Goal: Information Seeking & Learning: Check status

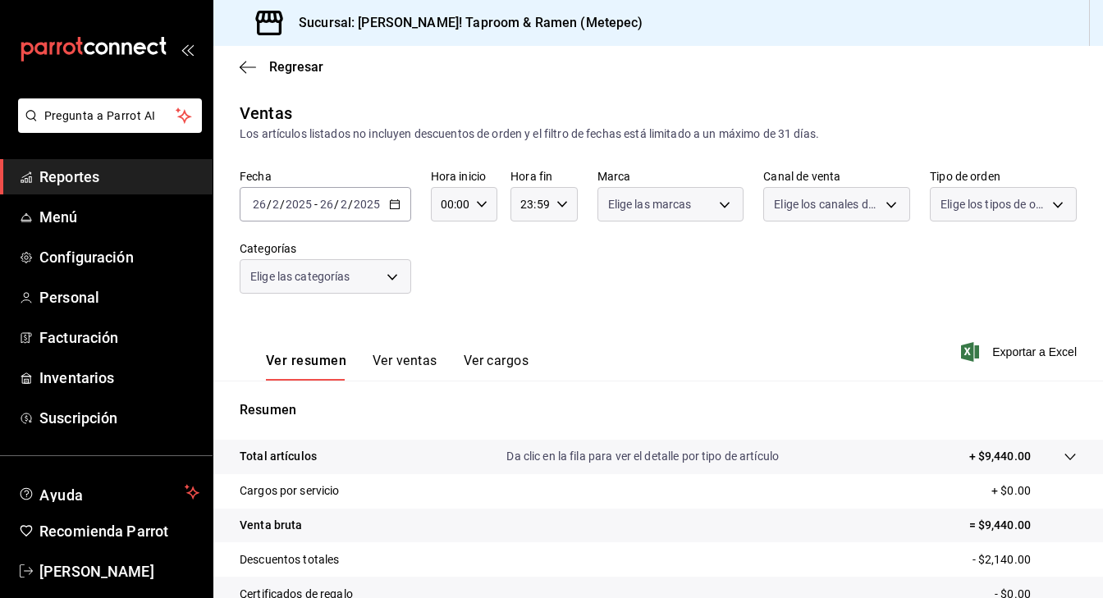
click at [836, 304] on div "Fecha [DATE] [DATE] - [DATE] [DATE] Hora inicio 00:00 Hora inicio Hora fin 23:5…" at bounding box center [658, 241] width 837 height 144
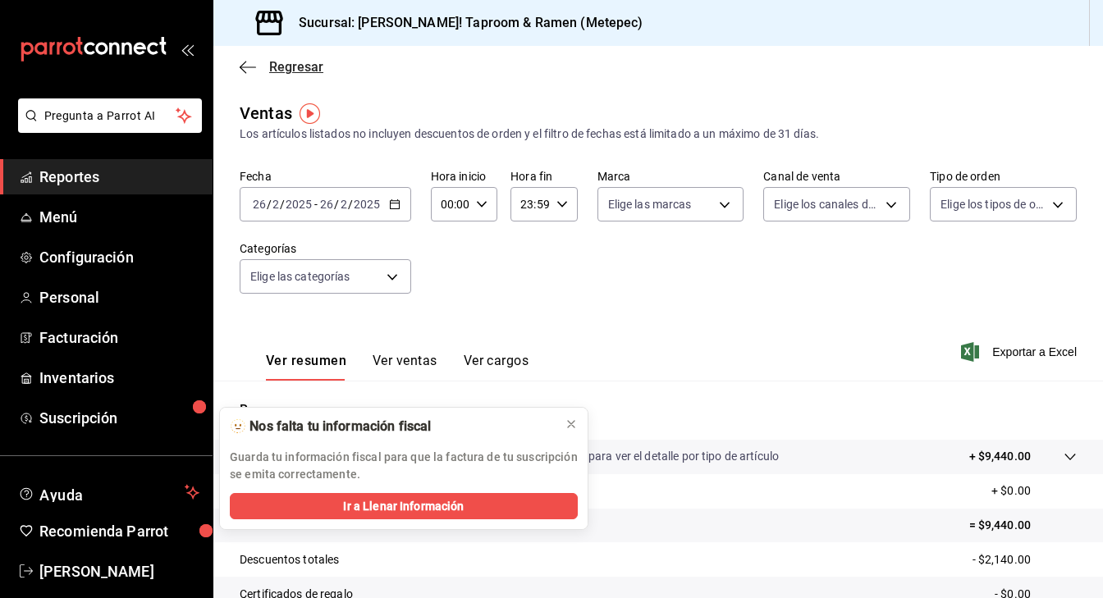
click at [253, 67] on icon "button" at bounding box center [248, 67] width 16 height 15
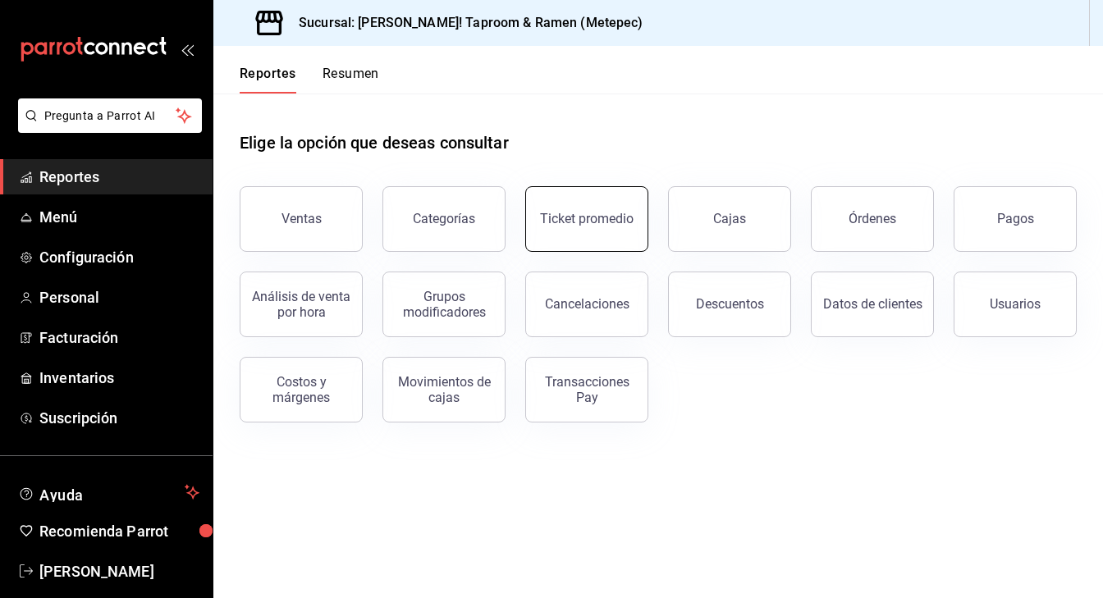
click at [588, 227] on button "Ticket promedio" at bounding box center [586, 219] width 123 height 66
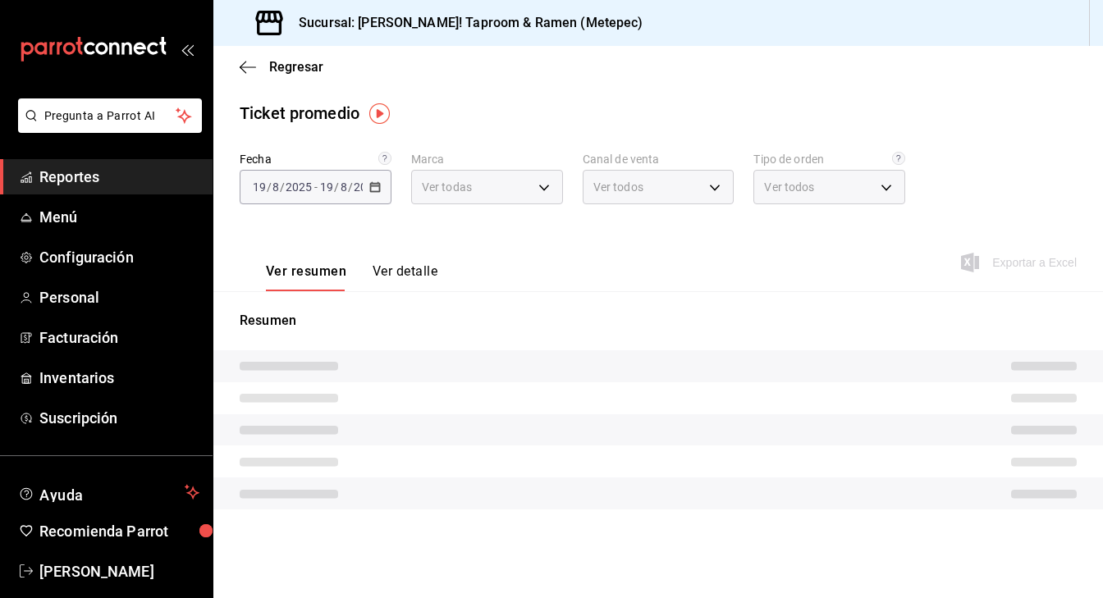
type input "2c52ce80-0c45-4475-b5a1-964ef00b5bce"
type input "PARROT,UBER_EATS,RAPPI,DIDI_FOOD,ONLINE"
type input "d58870f1-f637-4781-9888-f002e320a900,2556a272-3fe8-4700-86ba-b740f554dea4,82720…"
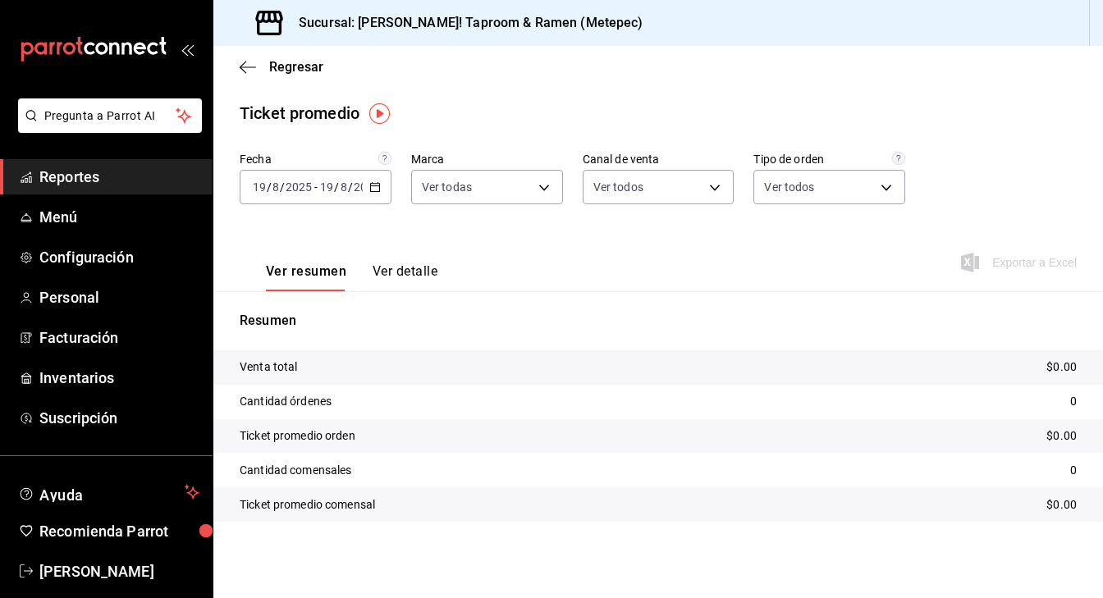
click at [370, 190] on \(Stroke\) "button" at bounding box center [375, 187] width 10 height 9
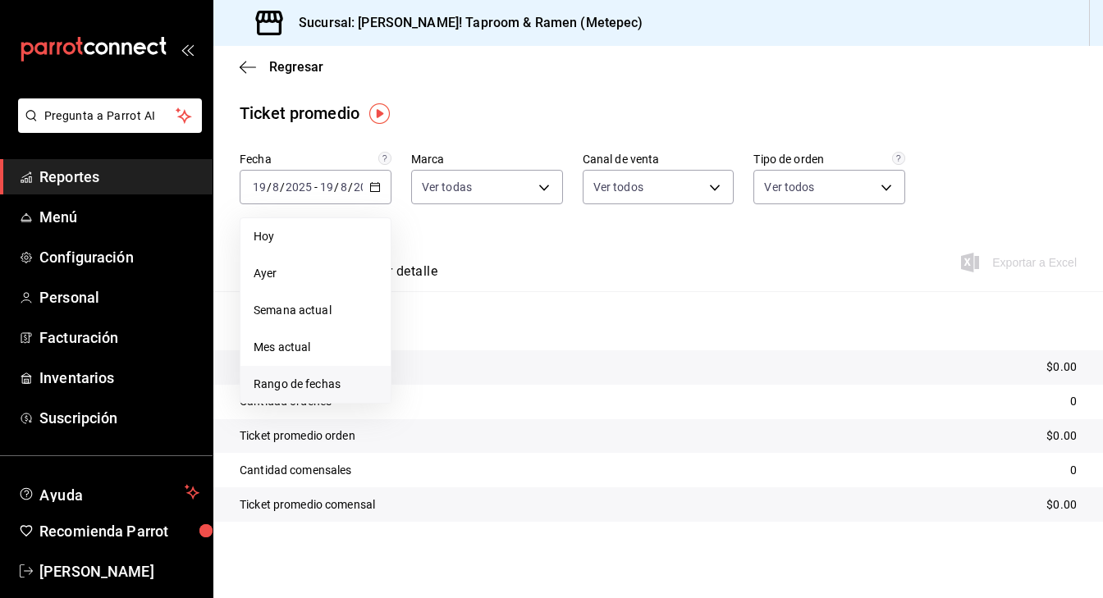
click at [337, 388] on span "Rango de fechas" at bounding box center [316, 384] width 124 height 17
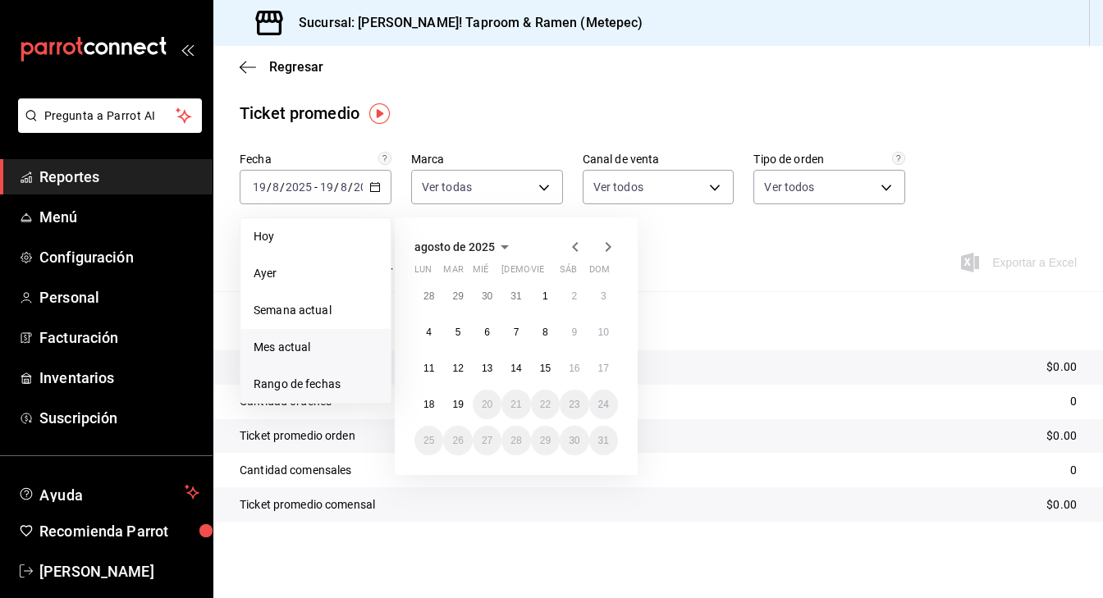
click at [324, 349] on span "Mes actual" at bounding box center [316, 347] width 124 height 17
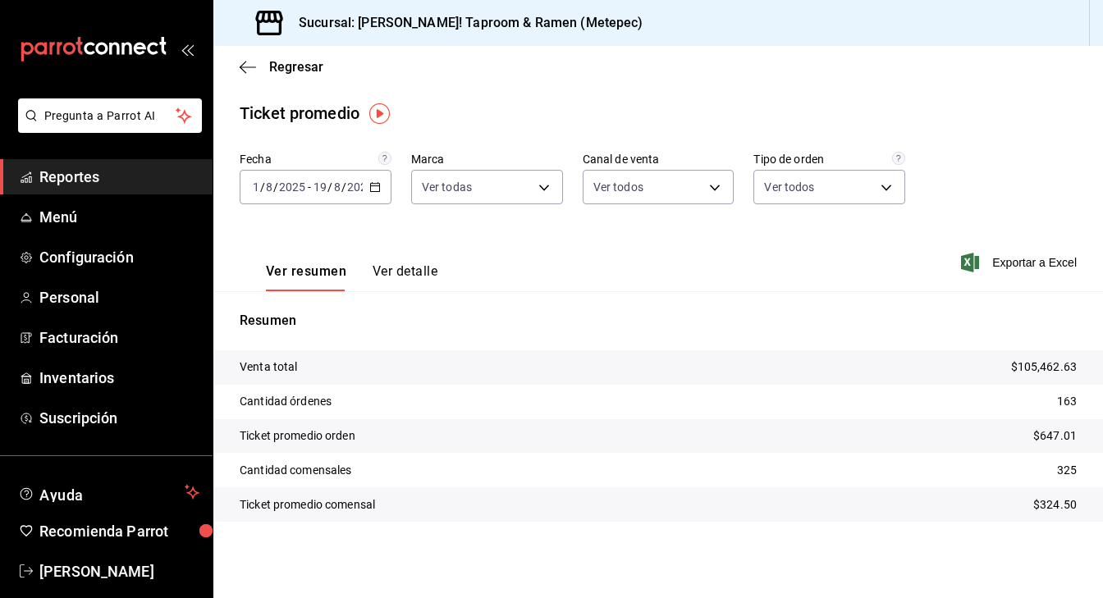
click at [370, 199] on div "[DATE] [DATE] - [DATE] [DATE]" at bounding box center [316, 187] width 152 height 34
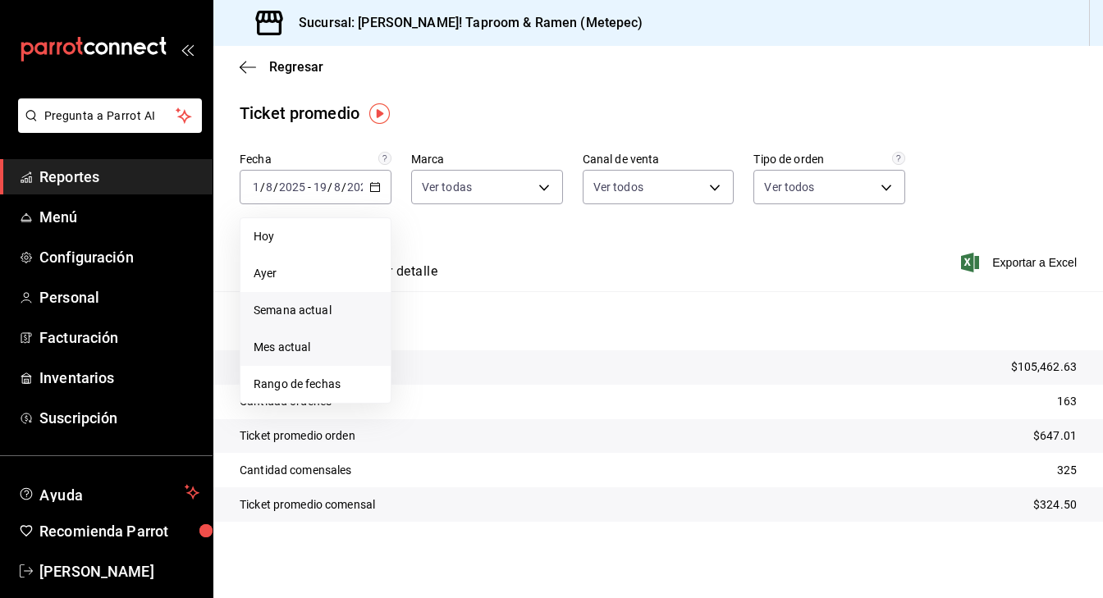
click at [308, 321] on li "Semana actual" at bounding box center [315, 310] width 150 height 37
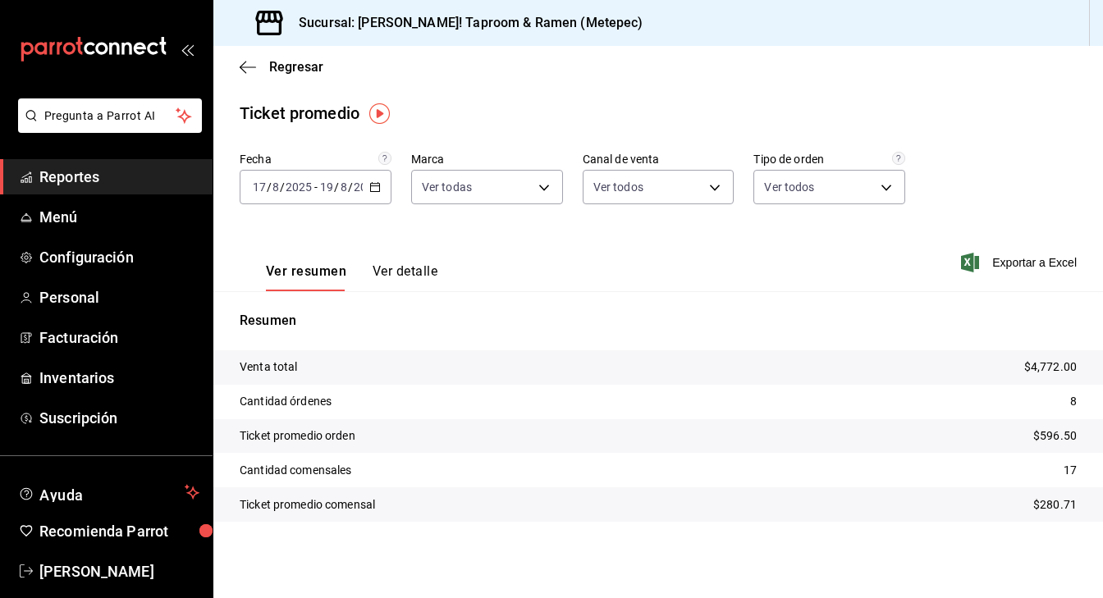
click at [373, 197] on div "[DATE] [DATE] - [DATE] [DATE]" at bounding box center [316, 187] width 152 height 34
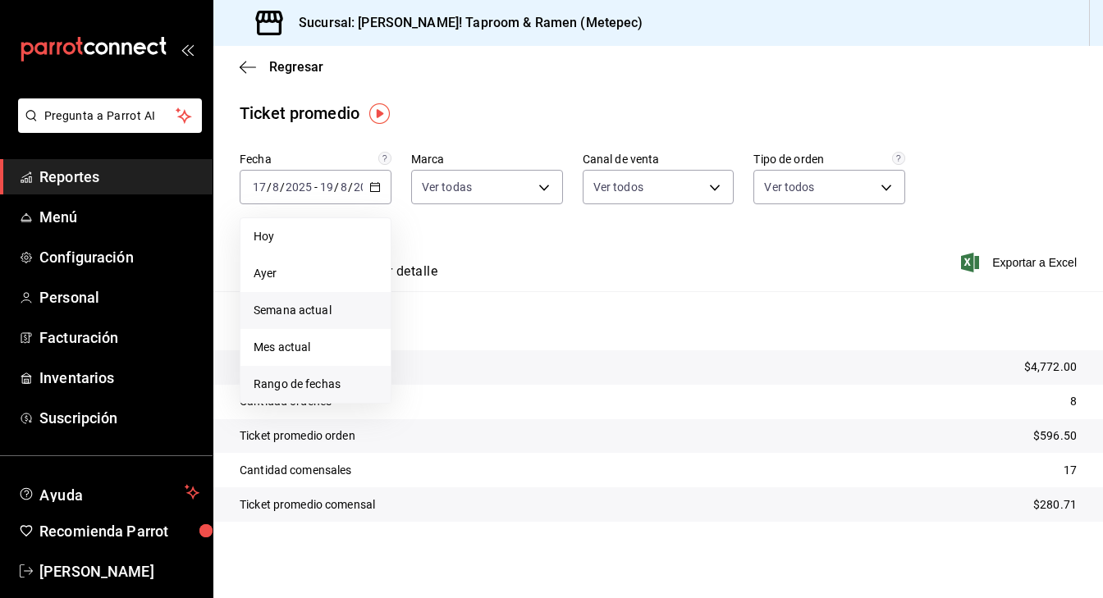
click at [347, 385] on span "Rango de fechas" at bounding box center [316, 384] width 124 height 17
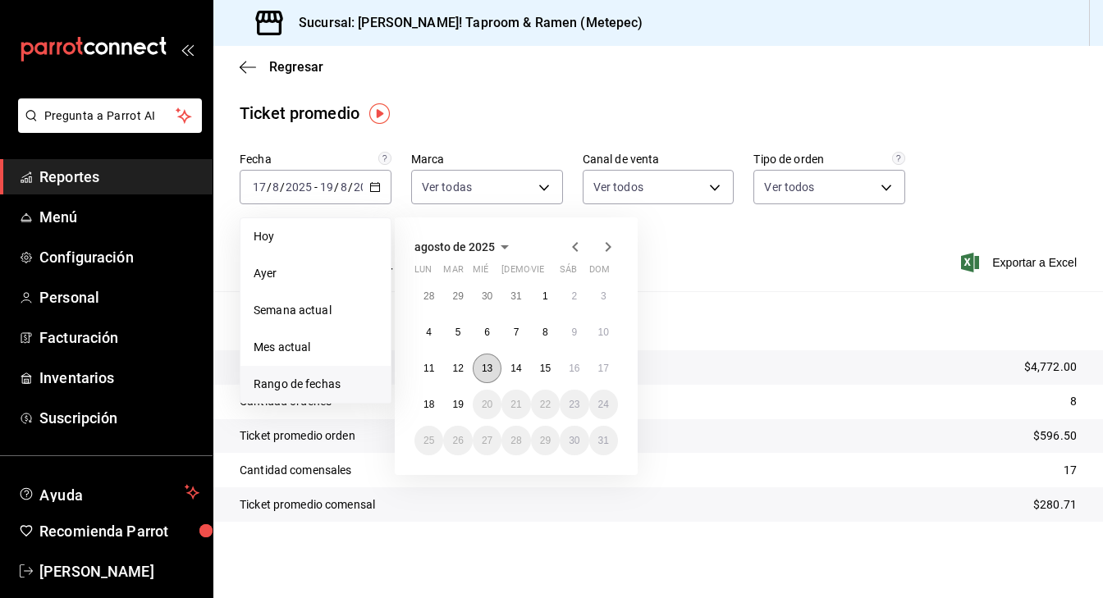
click at [483, 376] on button "13" at bounding box center [487, 369] width 29 height 30
click at [601, 381] on button "17" at bounding box center [603, 369] width 29 height 30
